Goal: Task Accomplishment & Management: Manage account settings

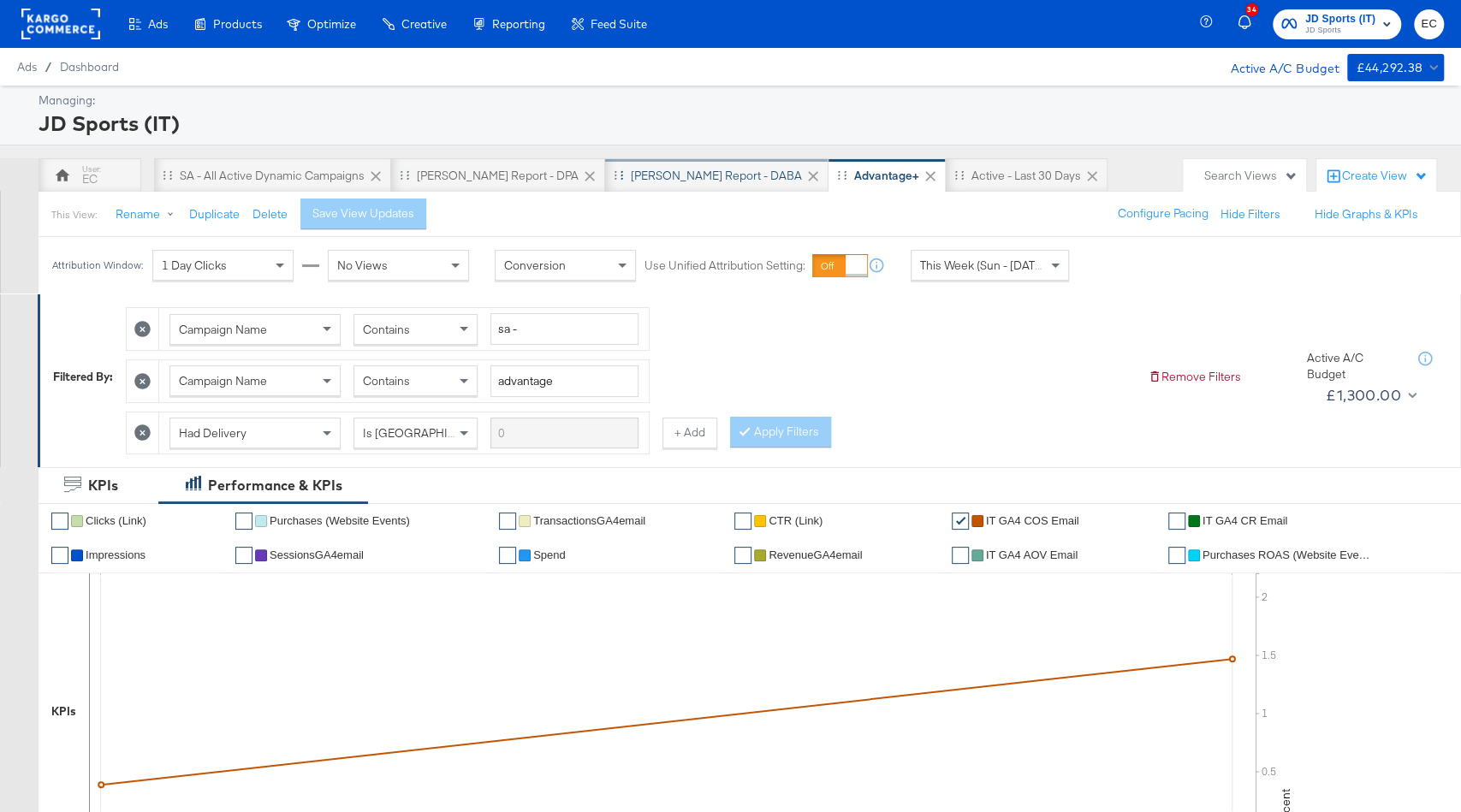
click at [650, 177] on div "[PERSON_NAME] Report - DABA" at bounding box center [717, 176] width 171 height 16
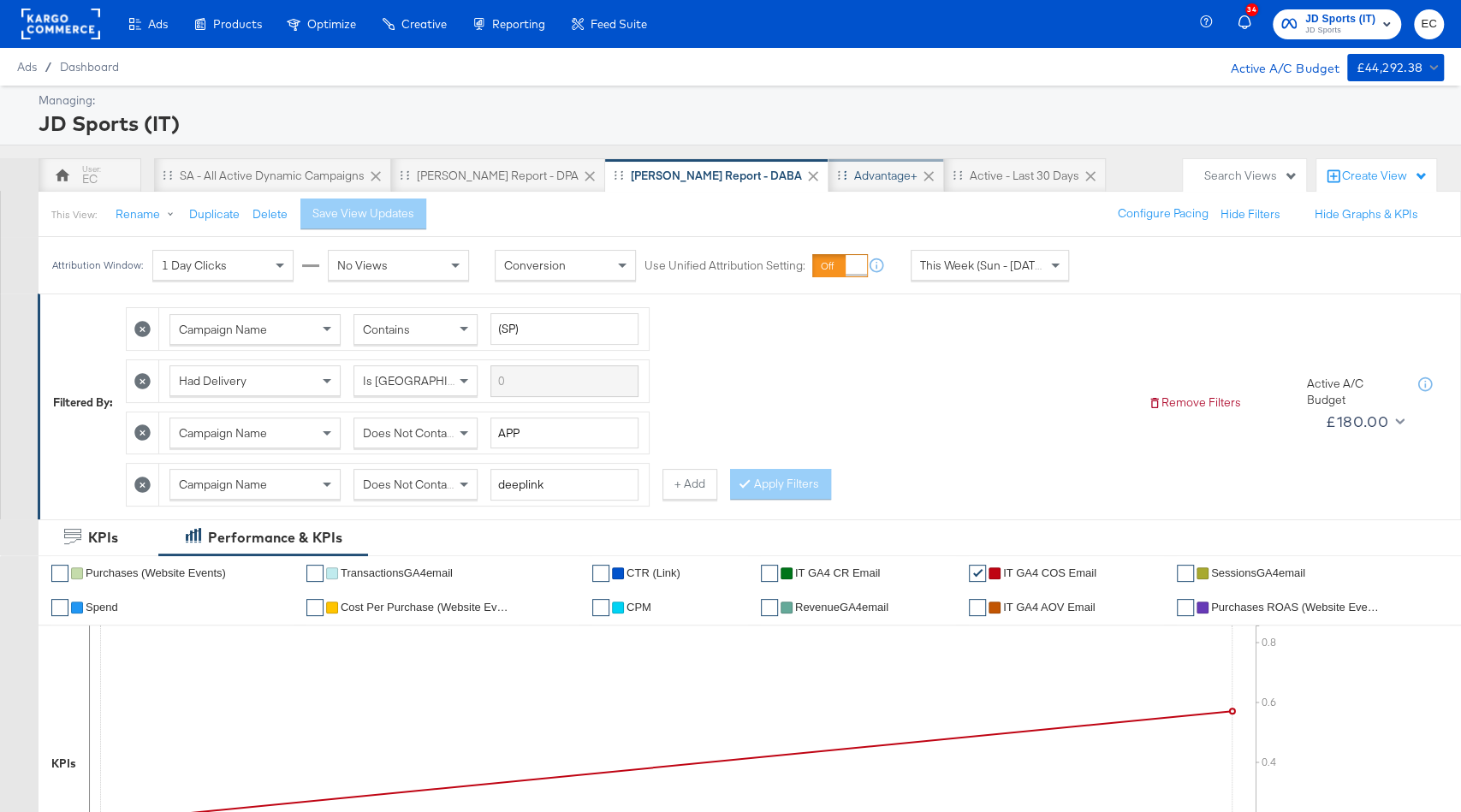
click at [828, 184] on div "Advantage+" at bounding box center [886, 176] width 115 height 34
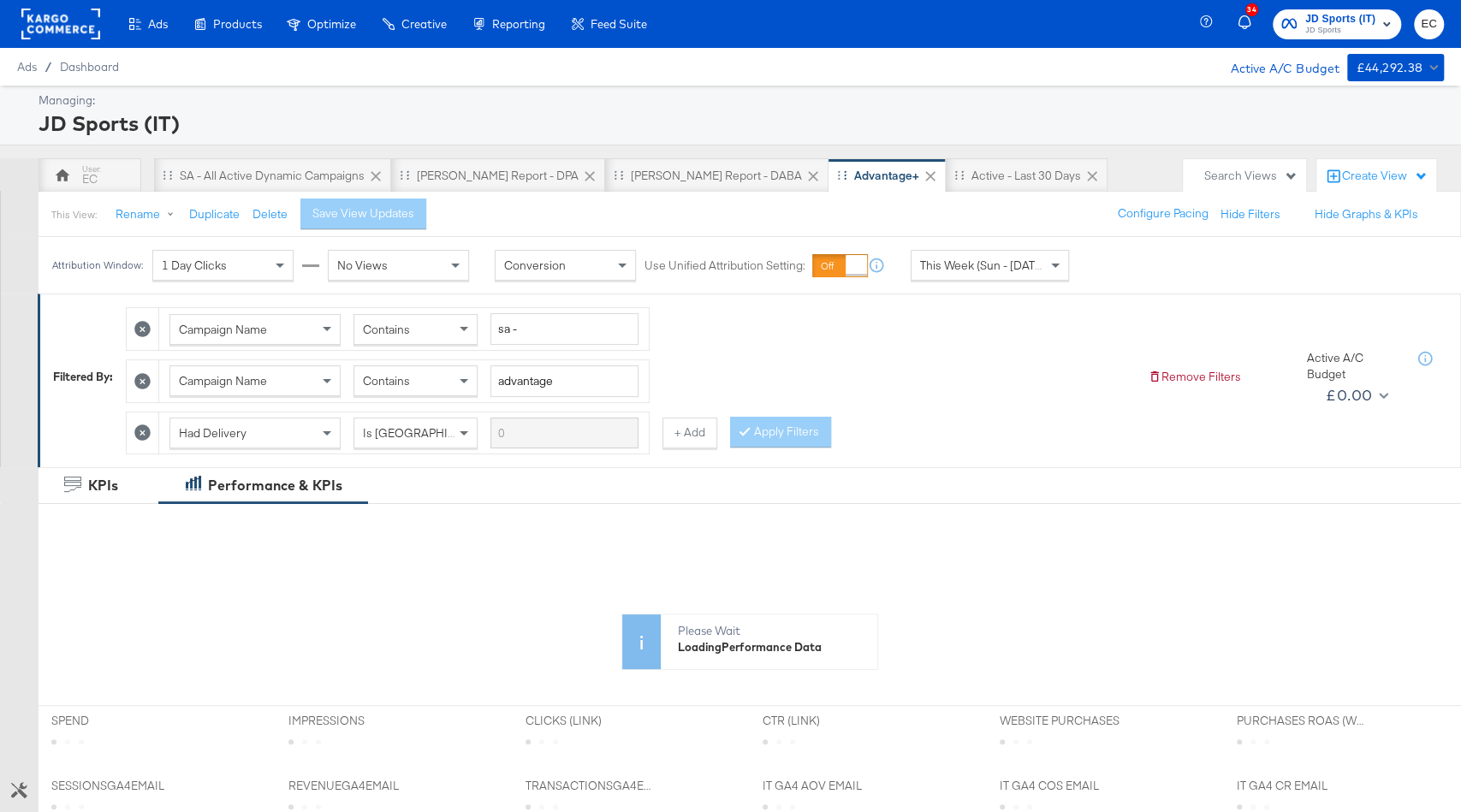
scroll to position [490, 0]
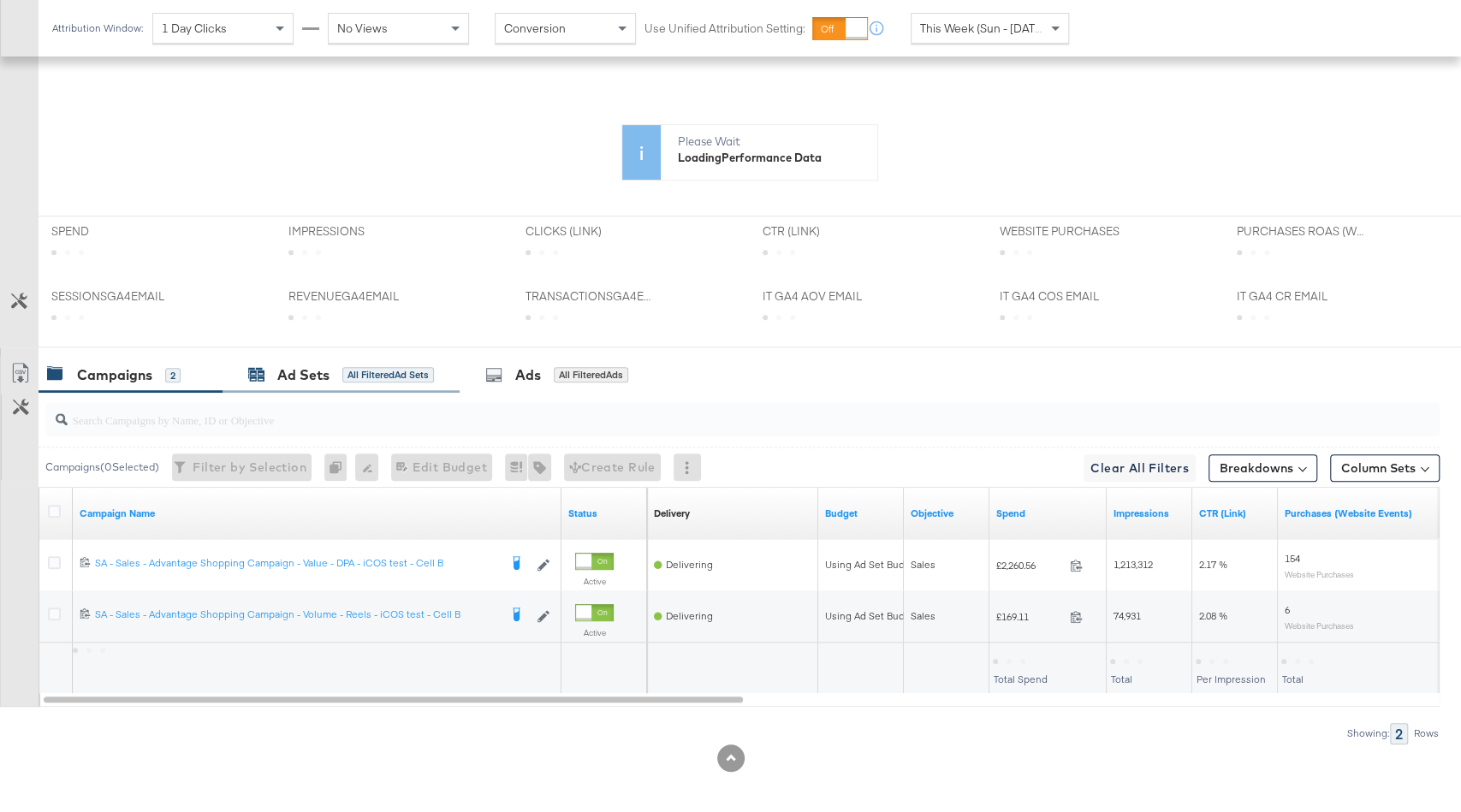
click at [351, 365] on div "KPIs Performance & KPIs Customize KPIs ✔ Clicks (Link) ✔ Purchases (Website Eve…" at bounding box center [730, 398] width 1461 height 841
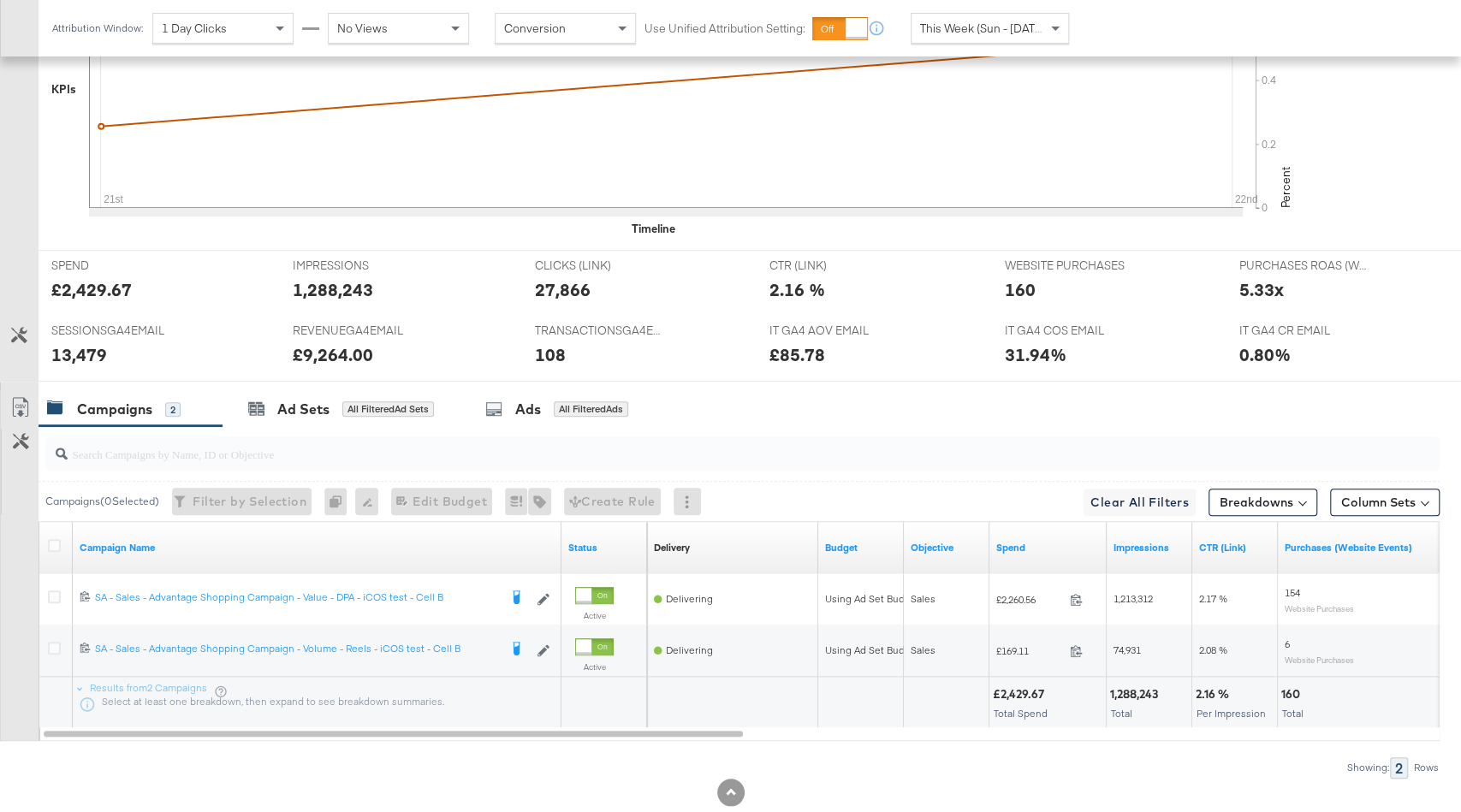
scroll to position [656, 0]
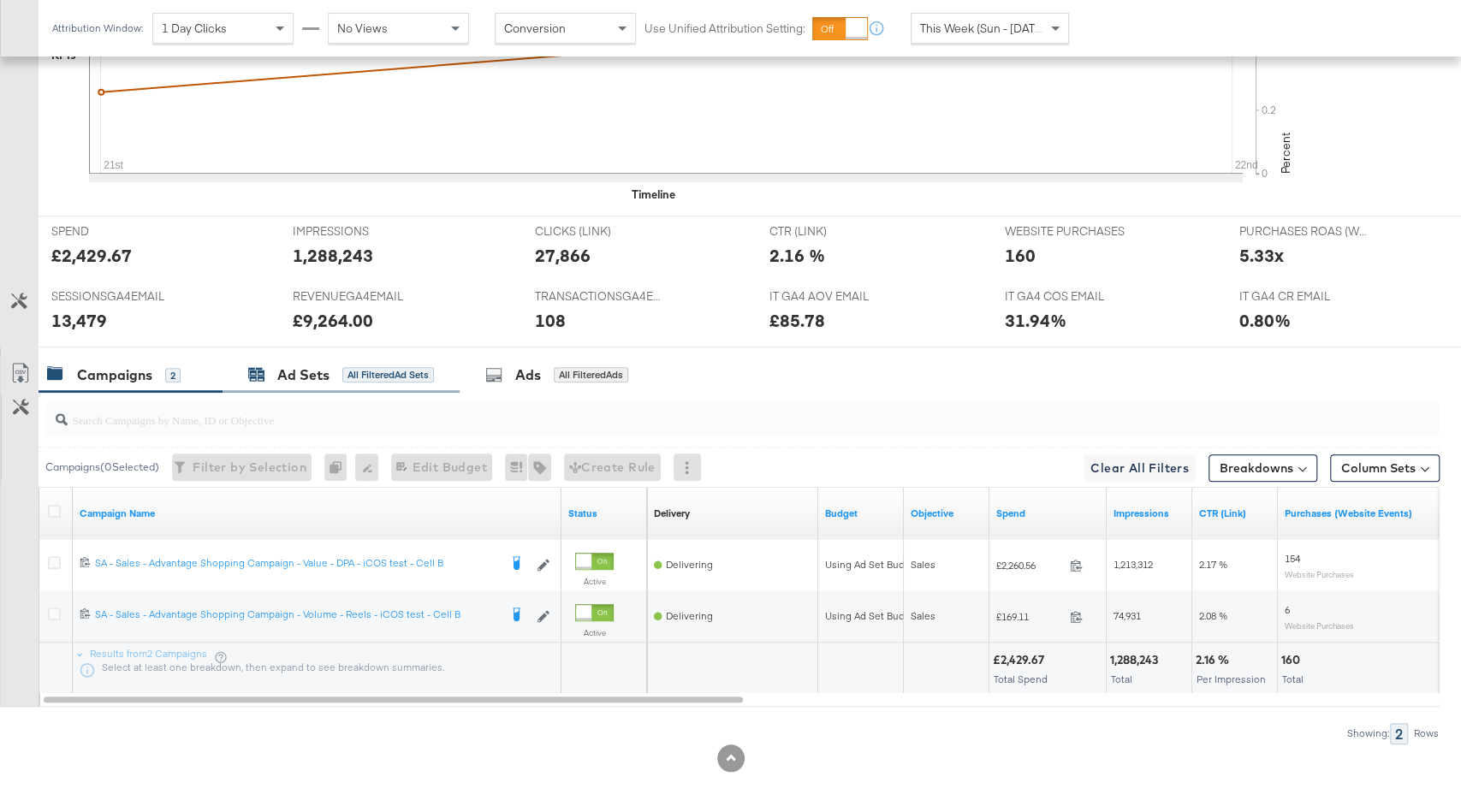
click at [392, 373] on div "All Filtered Ad Sets" at bounding box center [388, 374] width 92 height 15
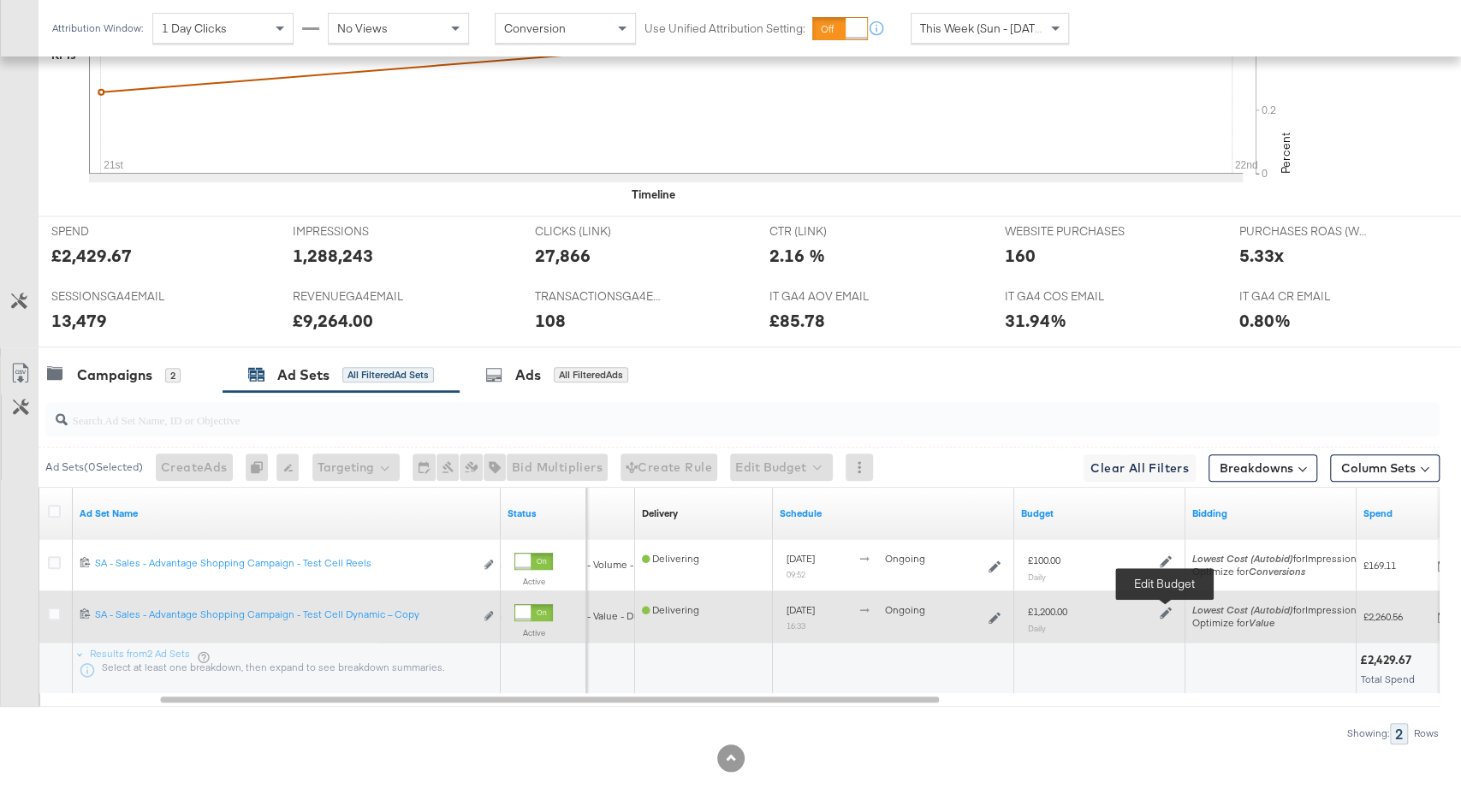
click at [1166, 609] on icon at bounding box center [1165, 612] width 12 height 12
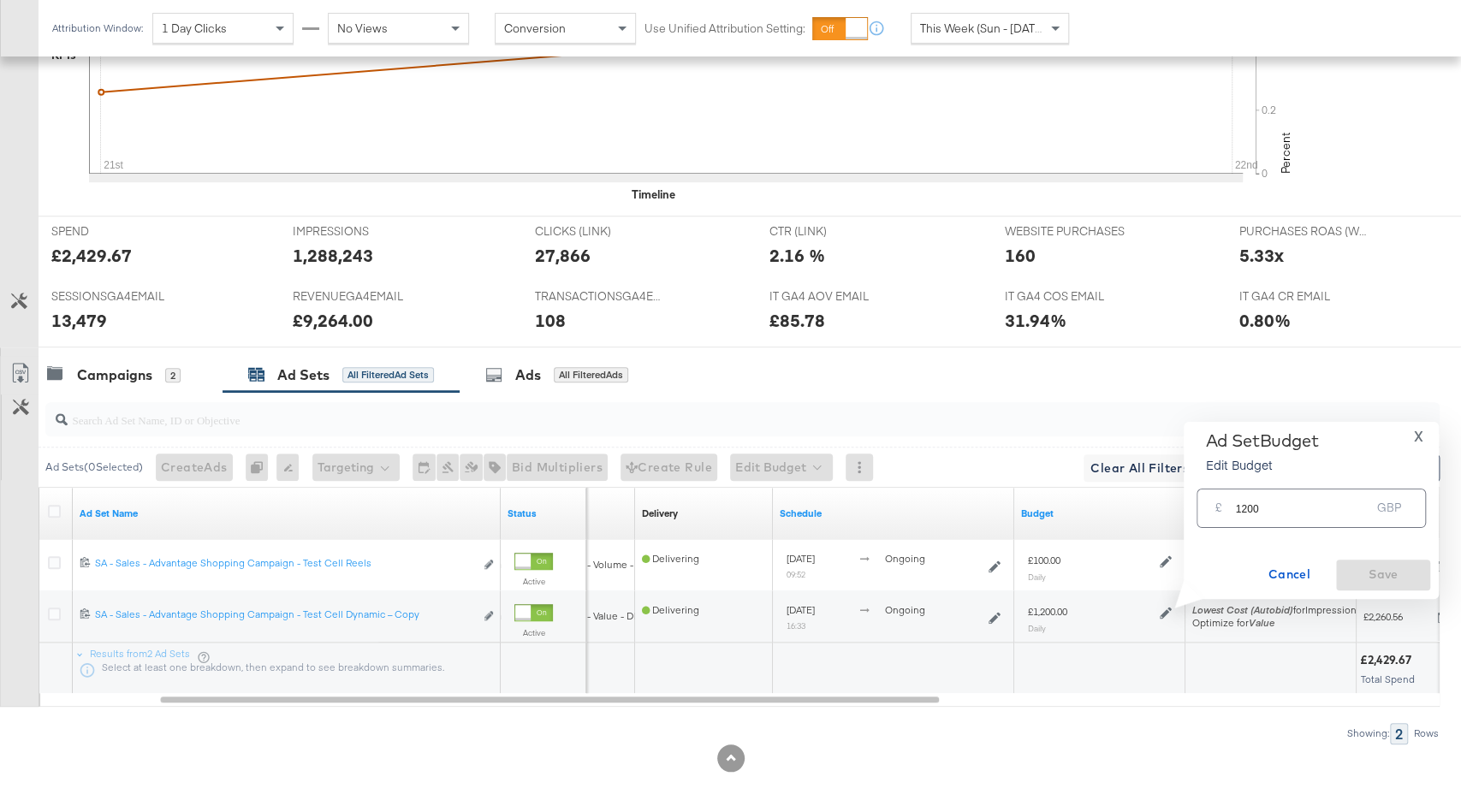
click at [1246, 517] on input "1200" at bounding box center [1303, 501] width 135 height 37
type input "1300"
click at [1393, 578] on span "Save" at bounding box center [1382, 574] width 80 height 22
click at [590, 365] on div "Ads All Filtered Ads" at bounding box center [556, 375] width 143 height 20
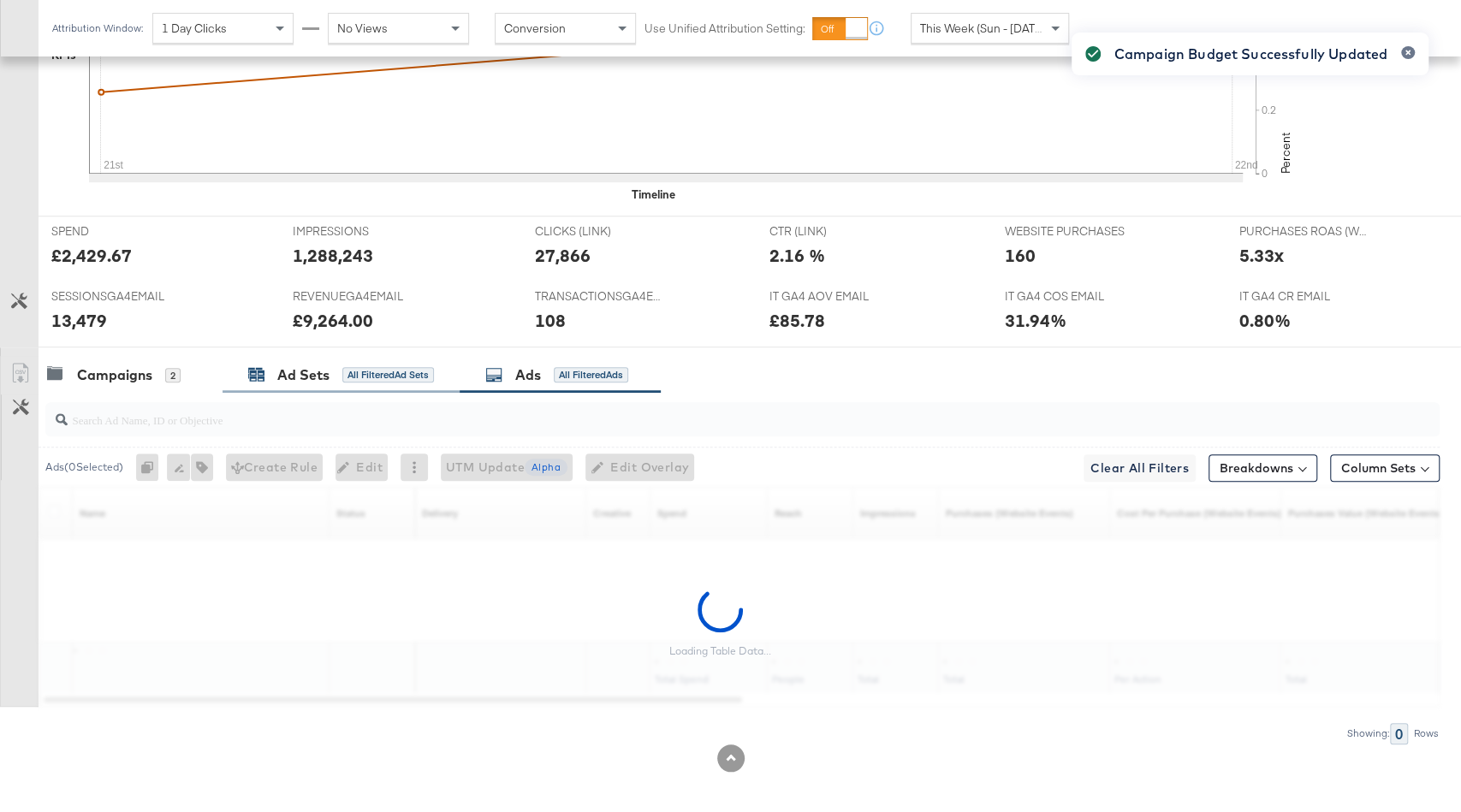
click at [399, 365] on div "Ad Sets All Filtered Ad Sets" at bounding box center [341, 375] width 185 height 20
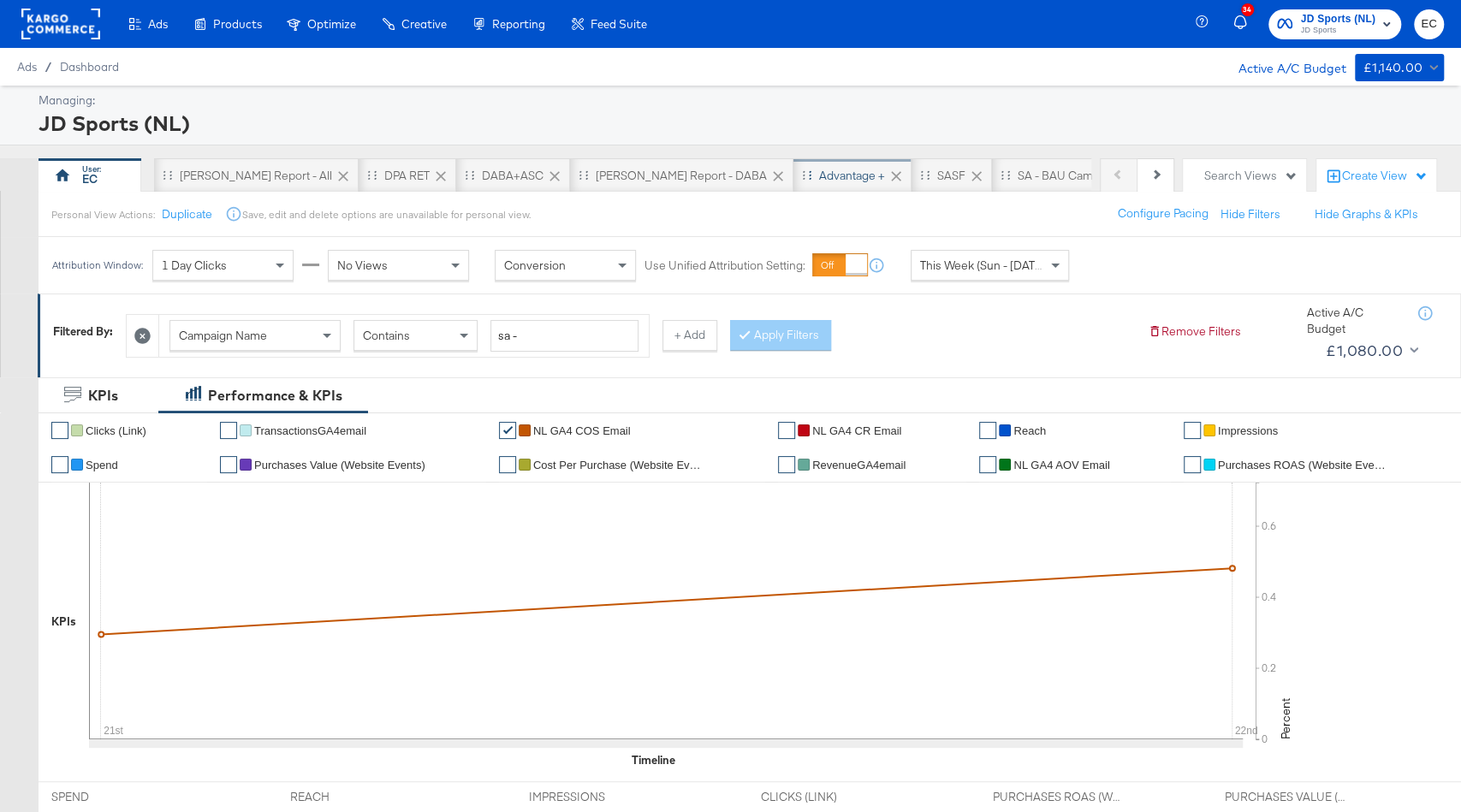
click at [793, 185] on div "Advantage +" at bounding box center [852, 176] width 118 height 34
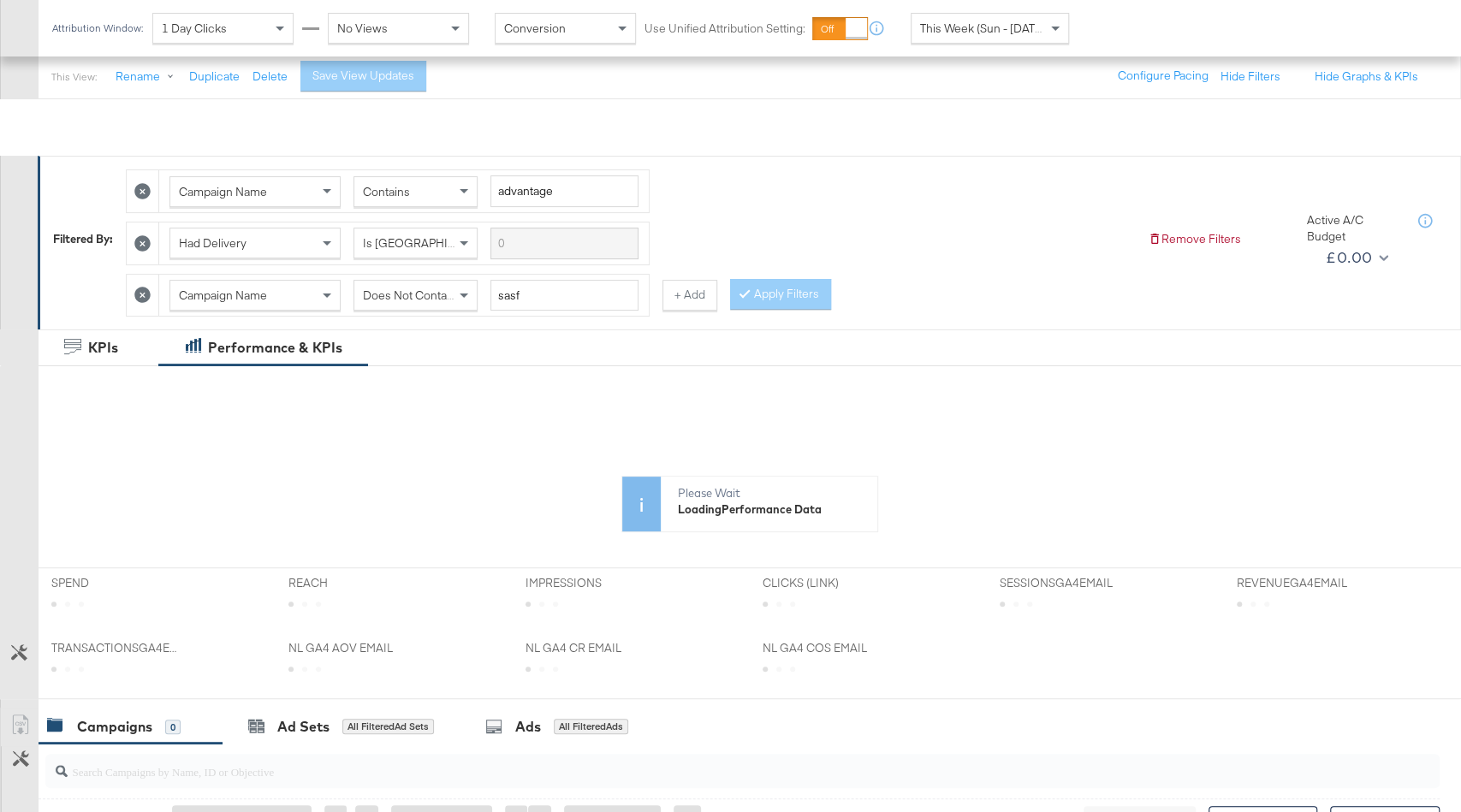
scroll to position [490, 0]
